Goal: Information Seeking & Learning: Learn about a topic

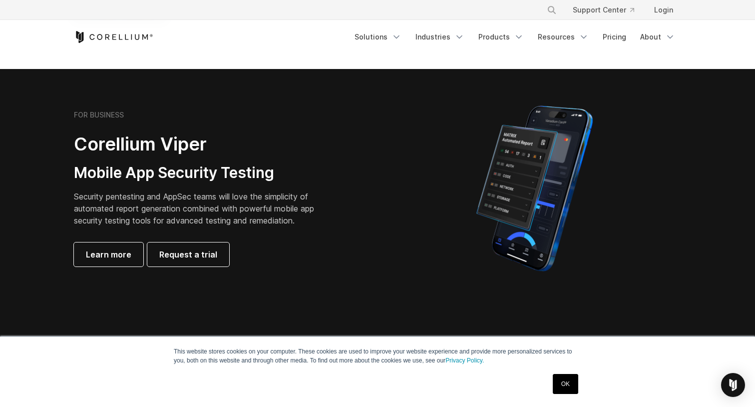
scroll to position [146, 0]
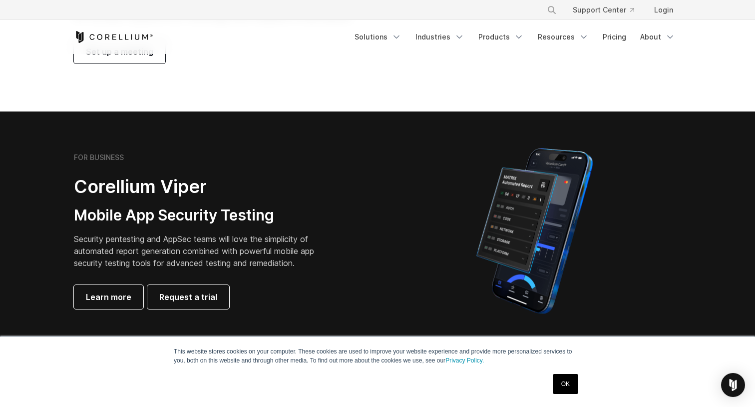
click at [554, 386] on link "OK" at bounding box center [565, 384] width 25 height 20
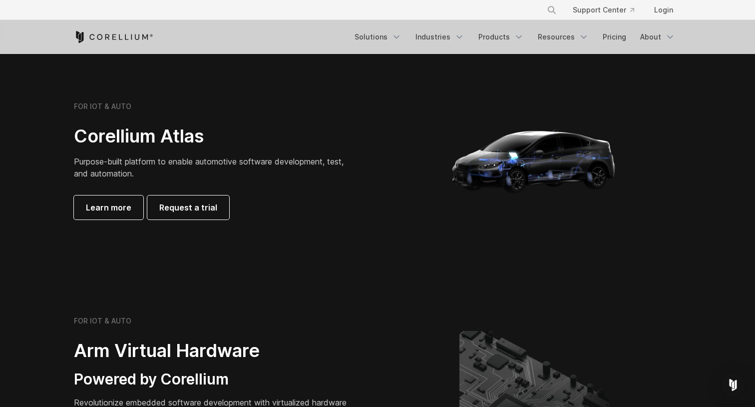
scroll to position [937, 0]
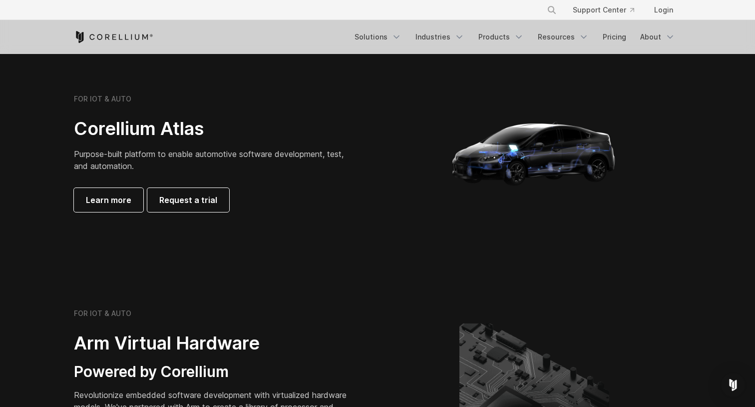
click at [304, 148] on p "Purpose-built platform to enable automotive software development, test, and aut…" at bounding box center [214, 160] width 280 height 24
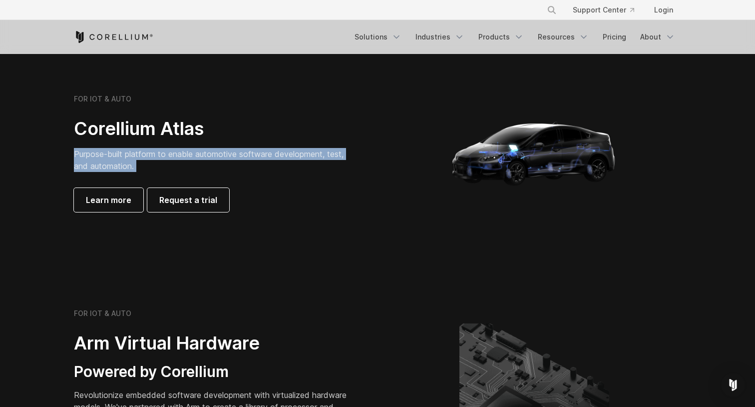
click at [344, 148] on p "Purpose-built platform to enable automotive software development, test, and aut…" at bounding box center [214, 160] width 280 height 24
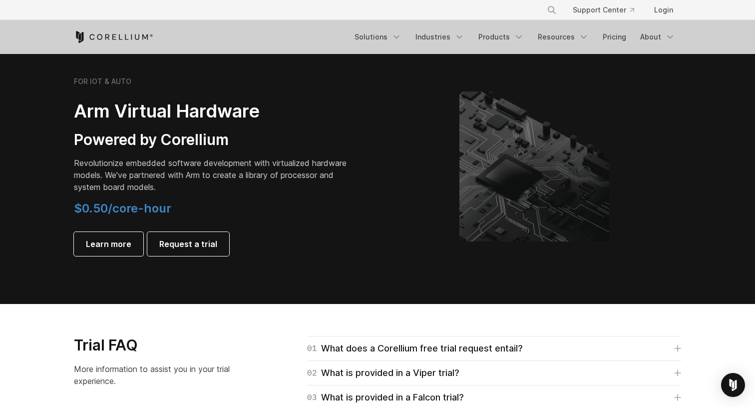
scroll to position [1167, 0]
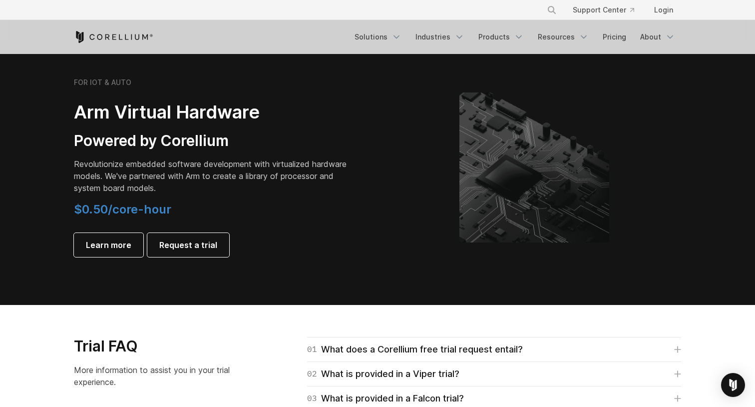
drag, startPoint x: 212, startPoint y: 84, endPoint x: 379, endPoint y: 267, distance: 247.2
click at [382, 267] on section "FOR IOT & AUTO Arm Virtual Hardware Powered by Corellium Revolutionize embedded…" at bounding box center [377, 175] width 755 height 259
click at [379, 267] on section "FOR IOT & AUTO Arm Virtual Hardware Powered by Corellium Revolutionize embedded…" at bounding box center [377, 175] width 755 height 259
click at [252, 166] on p "Revolutionize embedded software development with virtualized hardware models. W…" at bounding box center [214, 176] width 280 height 36
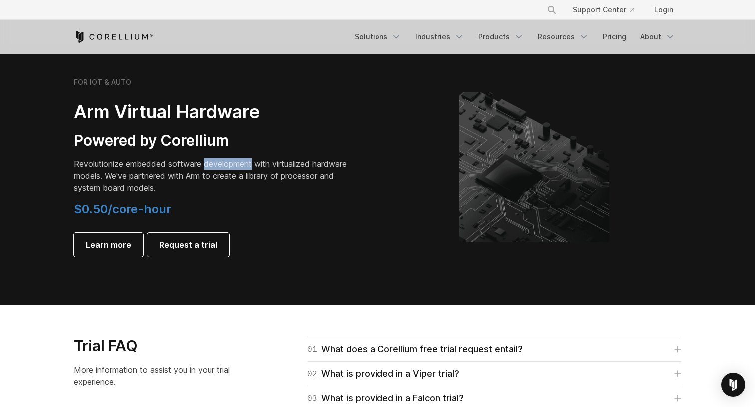
click at [252, 166] on p "Revolutionize embedded software development with virtualized hardware models. W…" at bounding box center [214, 176] width 280 height 36
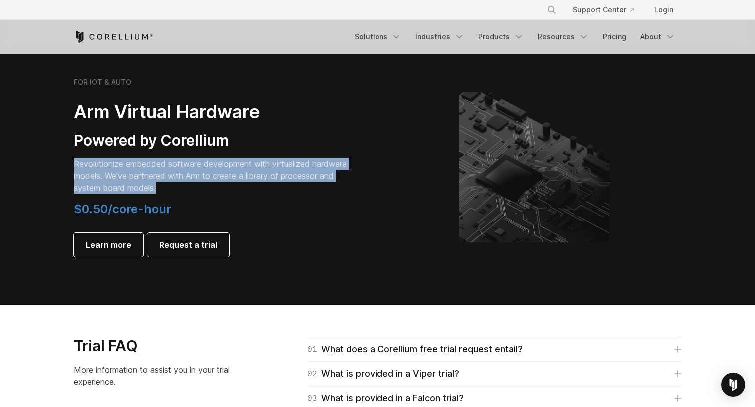
click at [252, 166] on p "Revolutionize embedded software development with virtualized hardware models. W…" at bounding box center [214, 176] width 280 height 36
click at [300, 160] on p "Revolutionize embedded software development with virtualized hardware models. W…" at bounding box center [214, 176] width 280 height 36
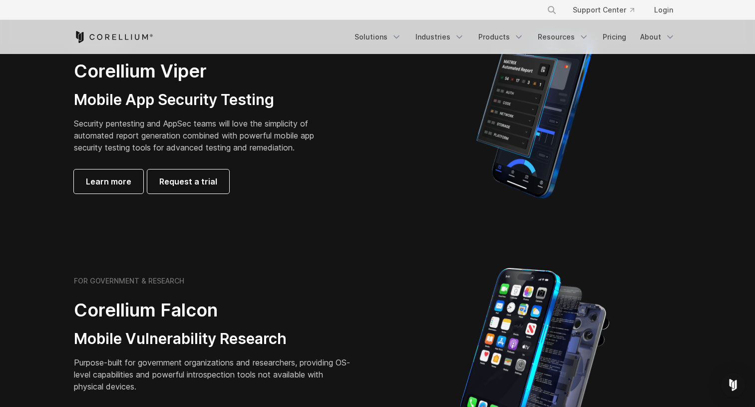
scroll to position [261, 0]
click at [210, 134] on p "Security pentesting and AppSec teams will love the simplicity of automated repo…" at bounding box center [202, 136] width 256 height 36
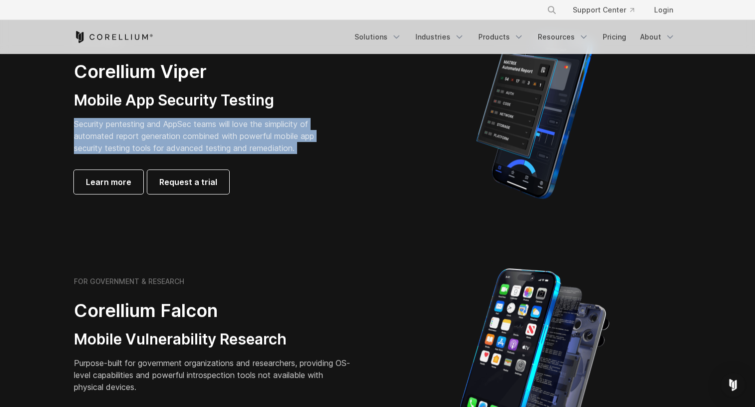
click at [261, 130] on p "Security pentesting and AppSec teams will love the simplicity of automated repo…" at bounding box center [202, 136] width 256 height 36
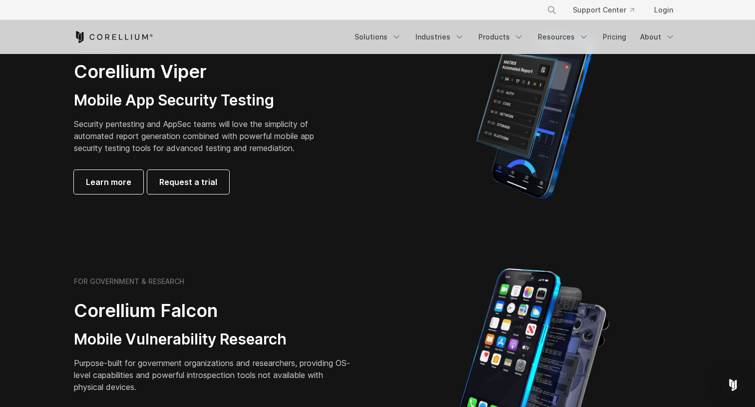
click at [156, 80] on h2 "Corellium Viper" at bounding box center [202, 71] width 256 height 22
click at [178, 87] on div "FOR BUSINESS Corellium Viper Mobile App Security Testing Security pentesting an…" at bounding box center [214, 116] width 280 height 156
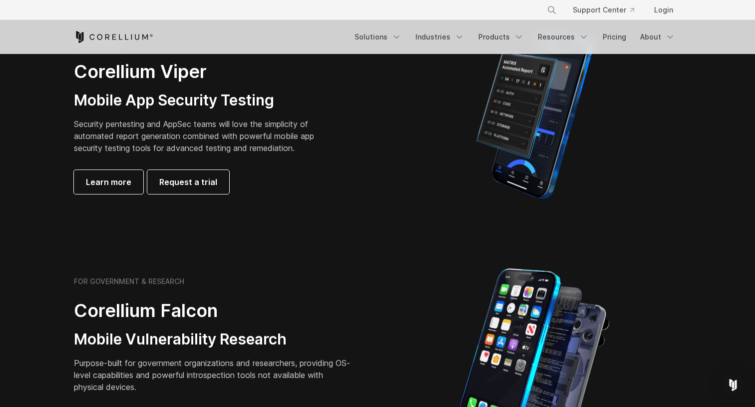
click at [178, 87] on div "FOR BUSINESS Corellium Viper Mobile App Security Testing Security pentesting an…" at bounding box center [214, 116] width 280 height 156
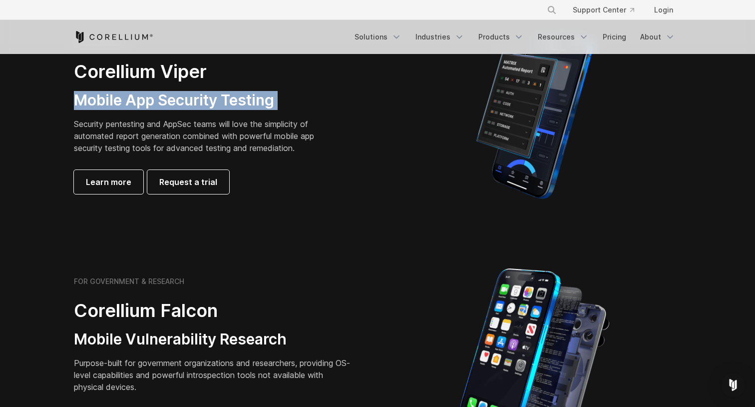
click at [178, 87] on div "FOR BUSINESS Corellium Viper Mobile App Security Testing Security pentesting an…" at bounding box center [214, 116] width 280 height 156
click at [208, 96] on h3 "Mobile App Security Testing" at bounding box center [202, 100] width 256 height 19
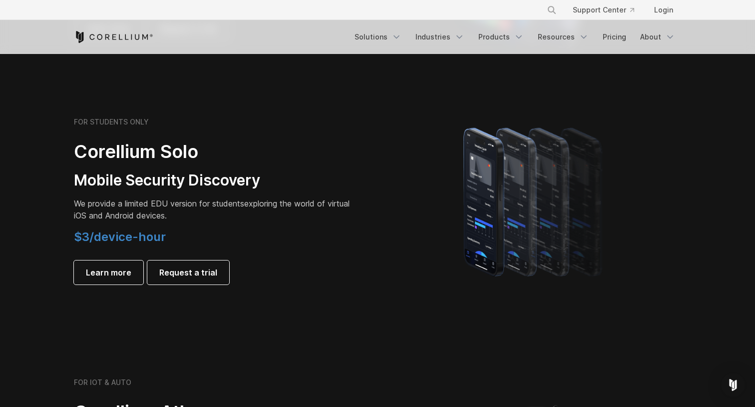
scroll to position [656, 0]
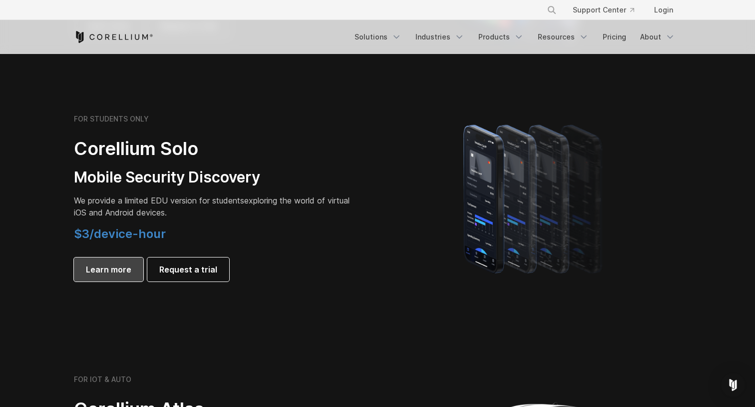
click at [115, 274] on span "Learn more" at bounding box center [108, 269] width 45 height 12
